Goal: Find contact information: Find contact information

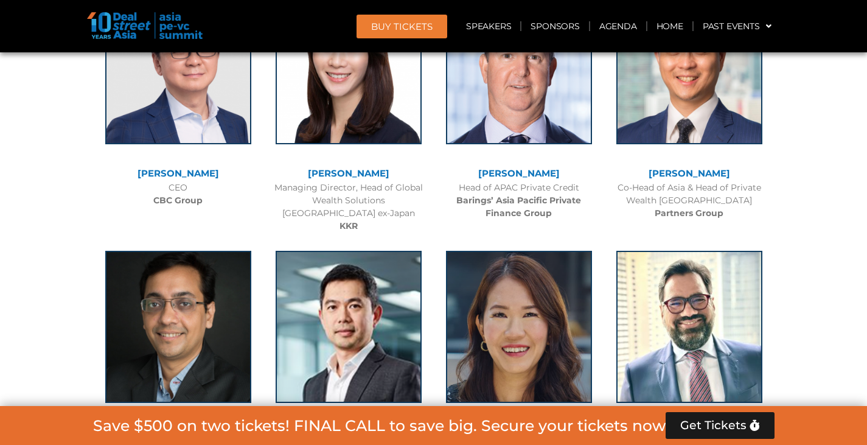
scroll to position [2373, 0]
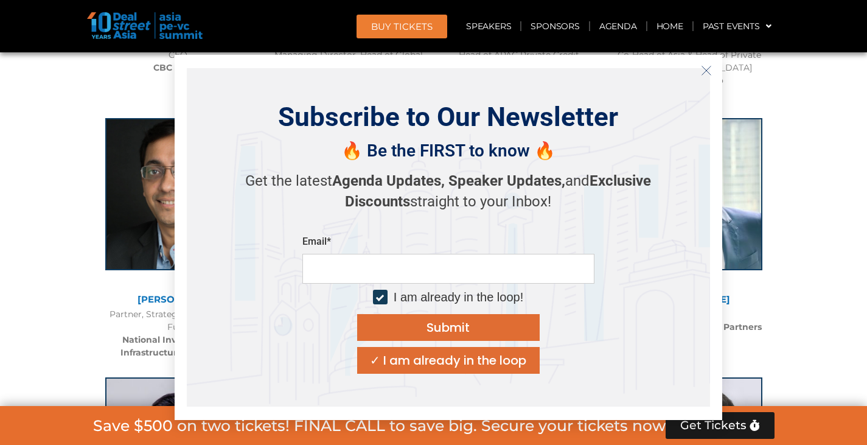
click at [710, 65] on button "Close" at bounding box center [706, 70] width 19 height 19
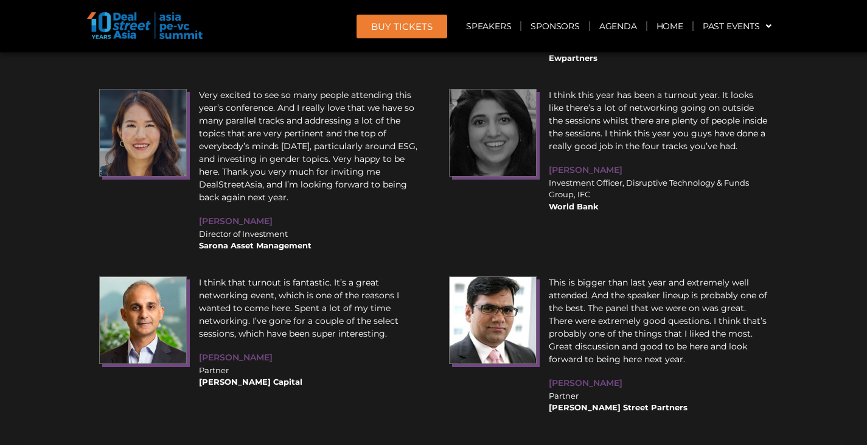
scroll to position [15503, 0]
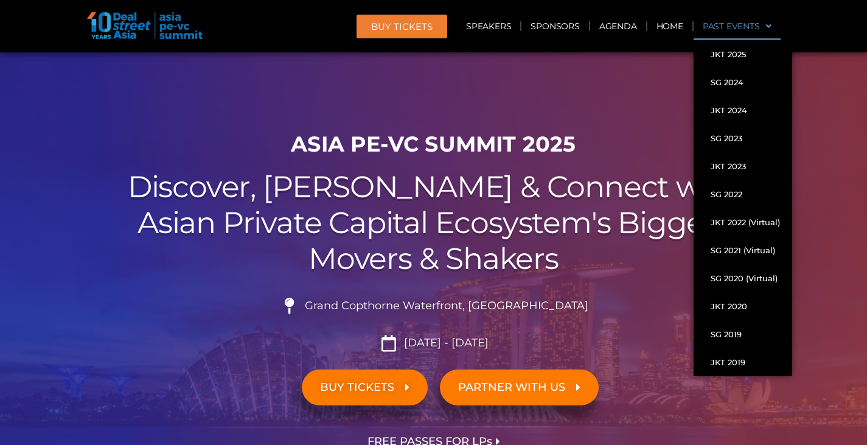
click at [742, 29] on link "Past Events" at bounding box center [737, 26] width 87 height 28
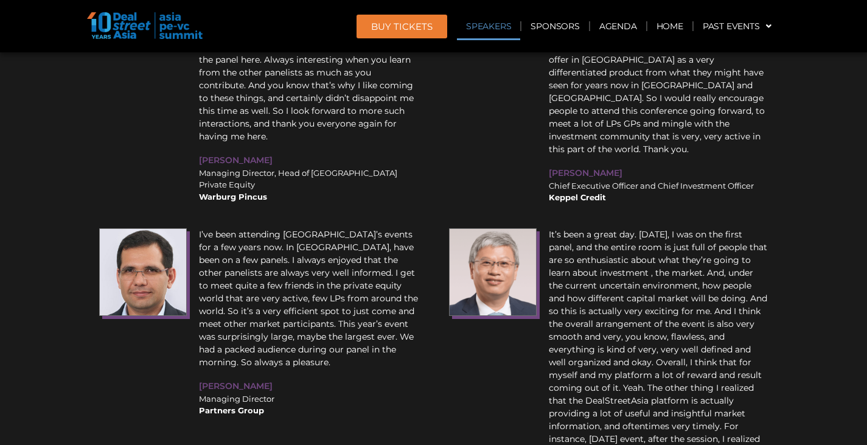
scroll to position [15503, 0]
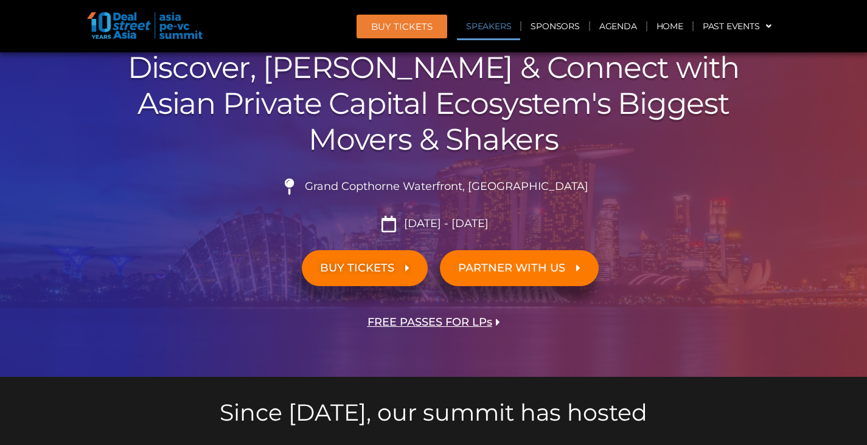
scroll to position [122, 0]
